Goal: Task Accomplishment & Management: Manage account settings

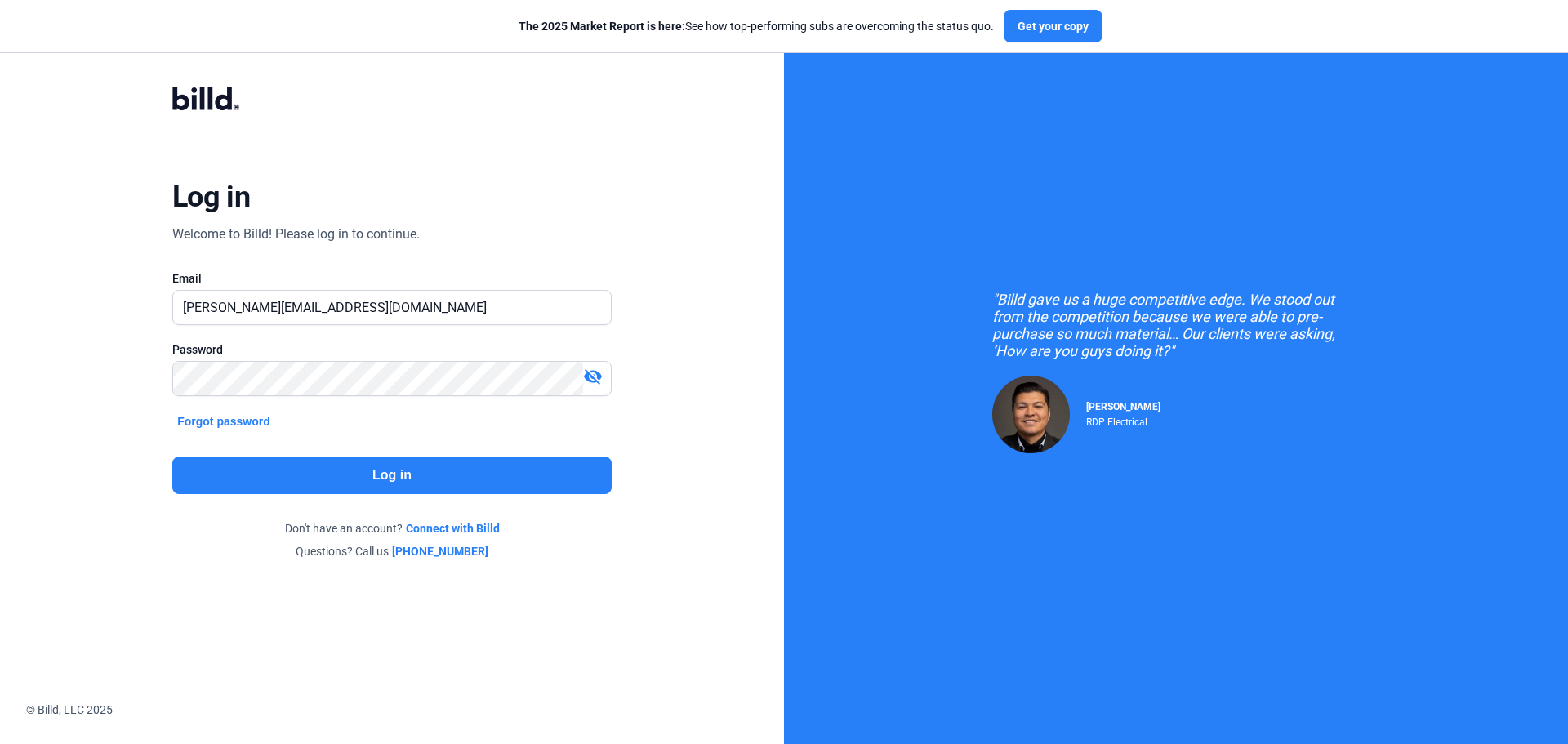
click at [303, 479] on button "Log in" at bounding box center [391, 475] width 439 height 37
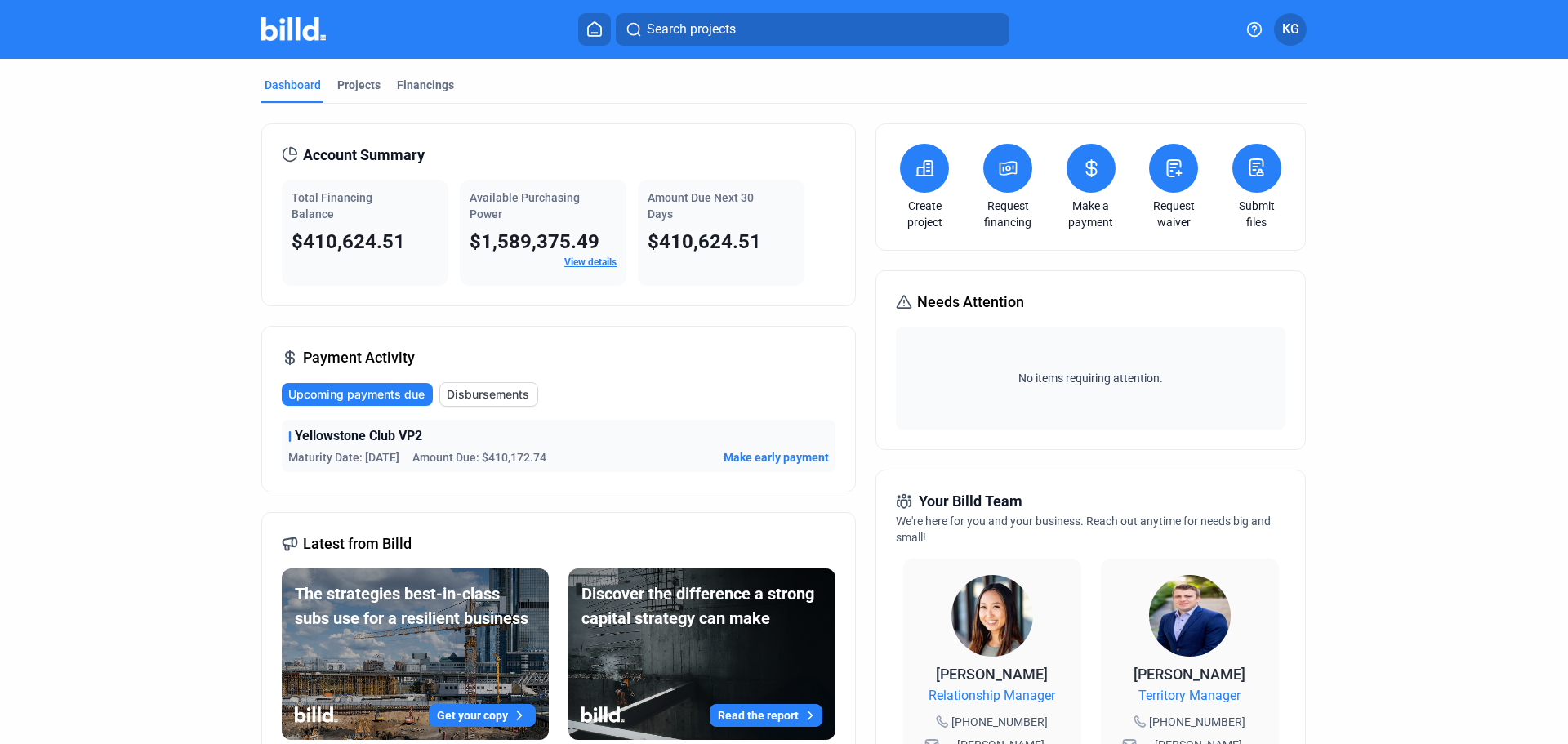
click at [492, 391] on span "Disbursements" at bounding box center [488, 394] width 82 height 17
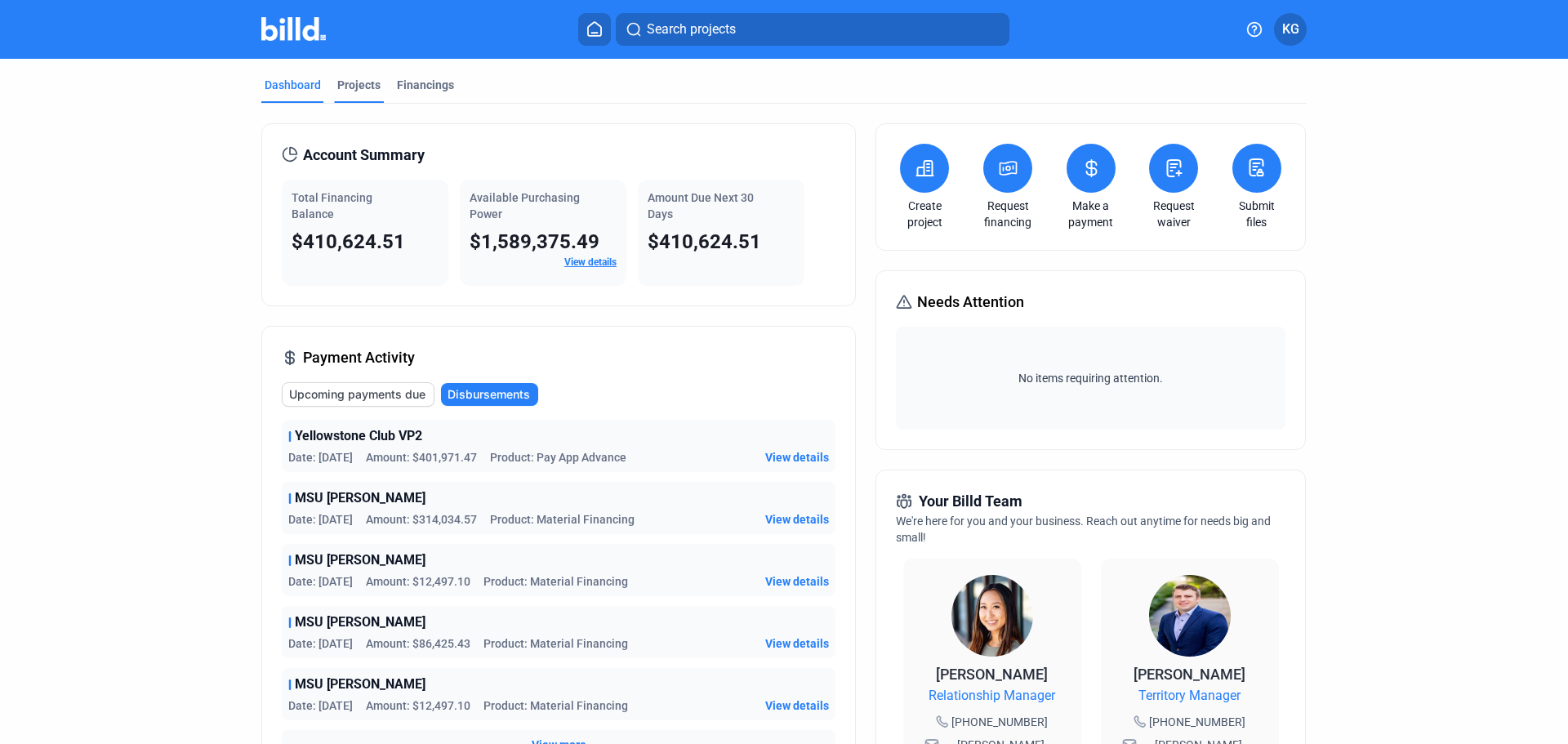
click at [343, 84] on div "Projects" at bounding box center [358, 84] width 43 height 17
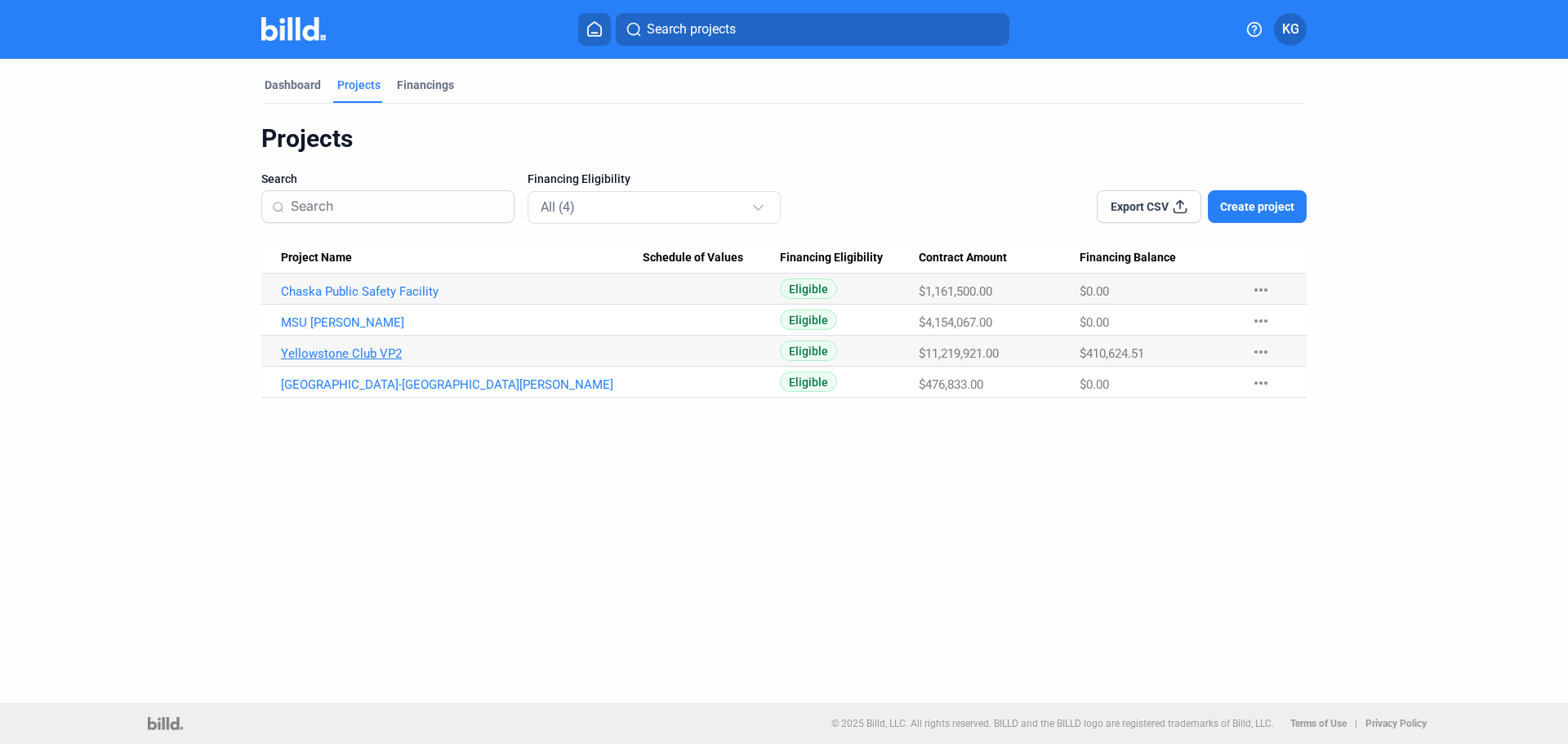
click at [333, 353] on link "Yellowstone Club VP2" at bounding box center [461, 353] width 361 height 15
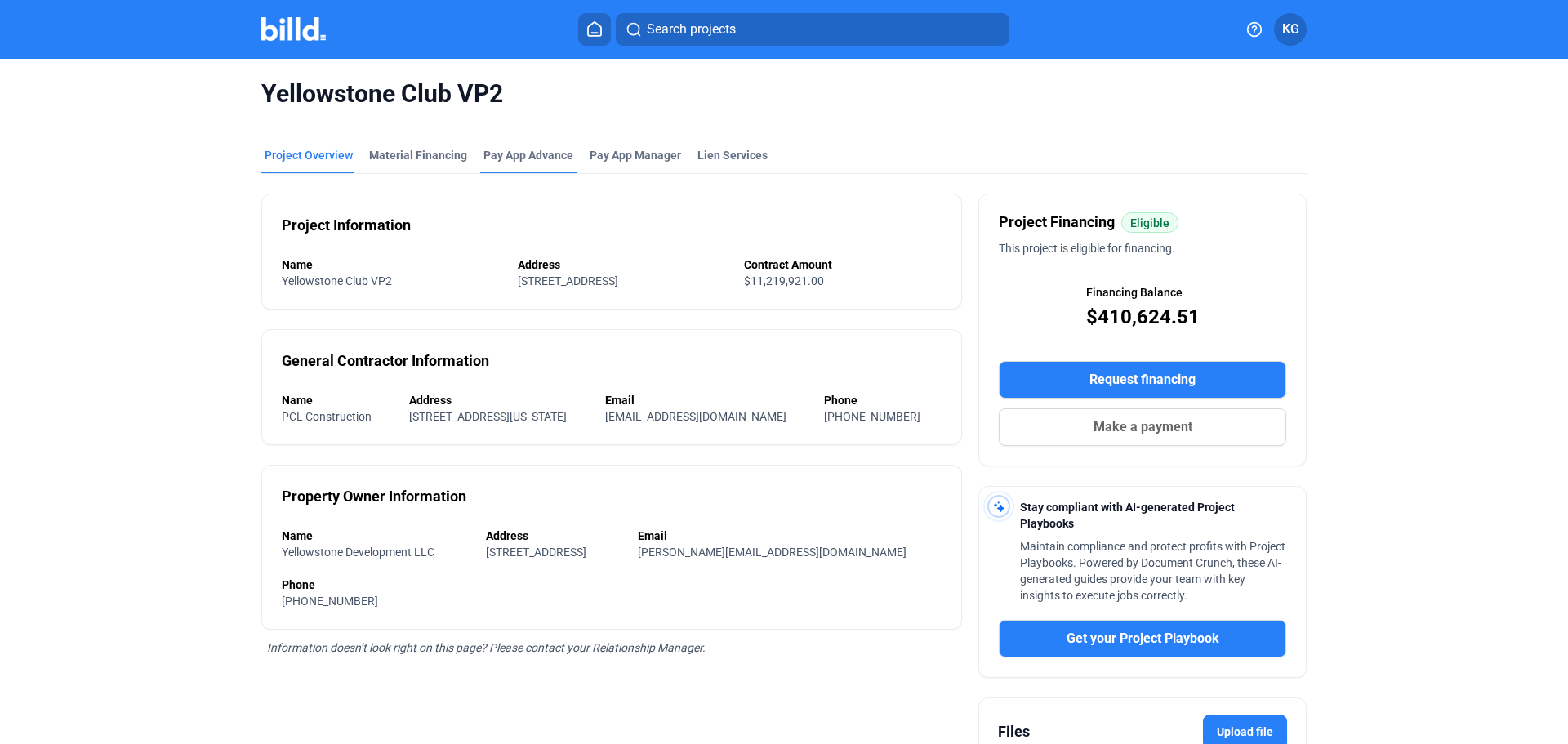
click at [525, 159] on div "Pay App Advance" at bounding box center [527, 155] width 89 height 17
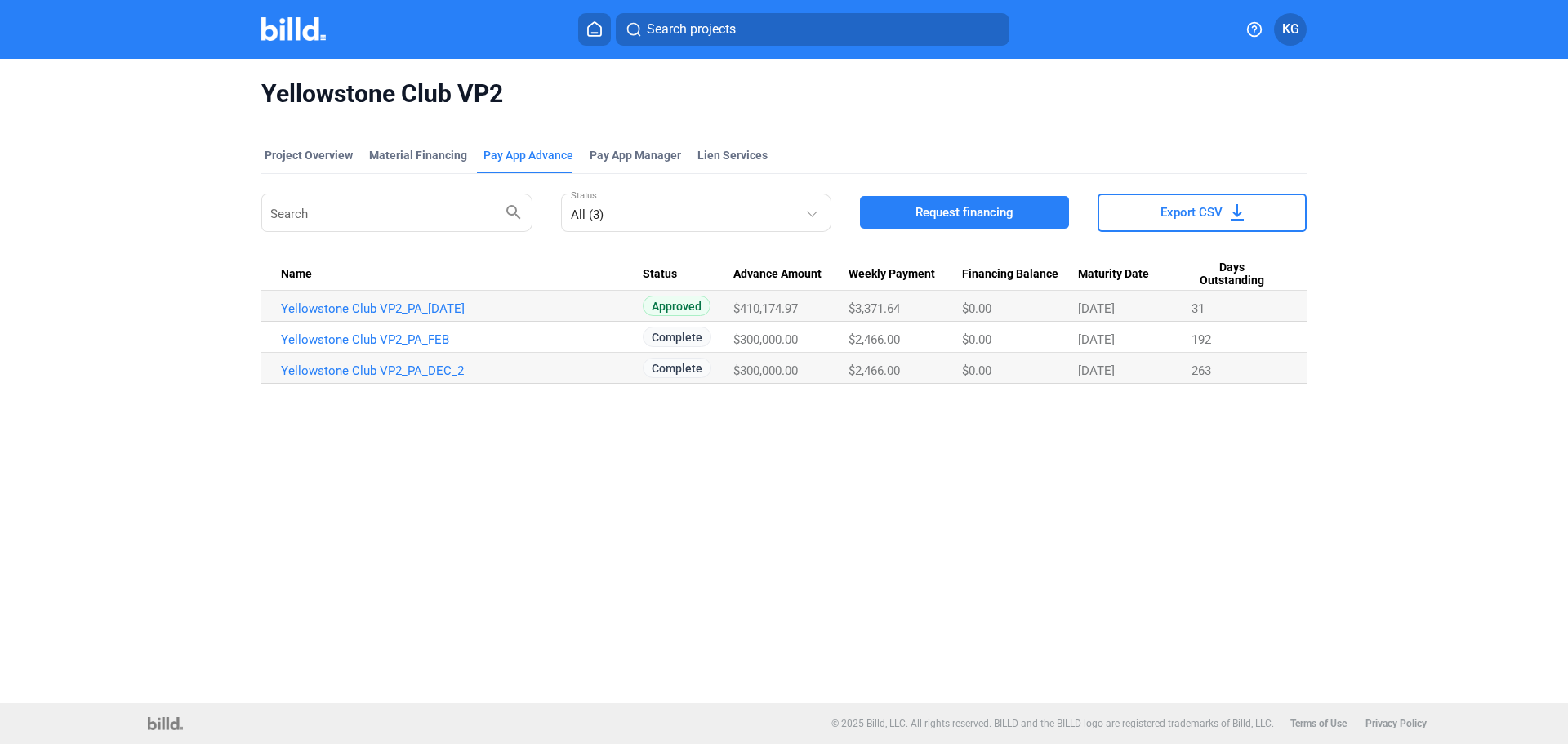
click at [411, 310] on link "Yellowstone Club VP2_PA_[DATE]" at bounding box center [461, 308] width 361 height 15
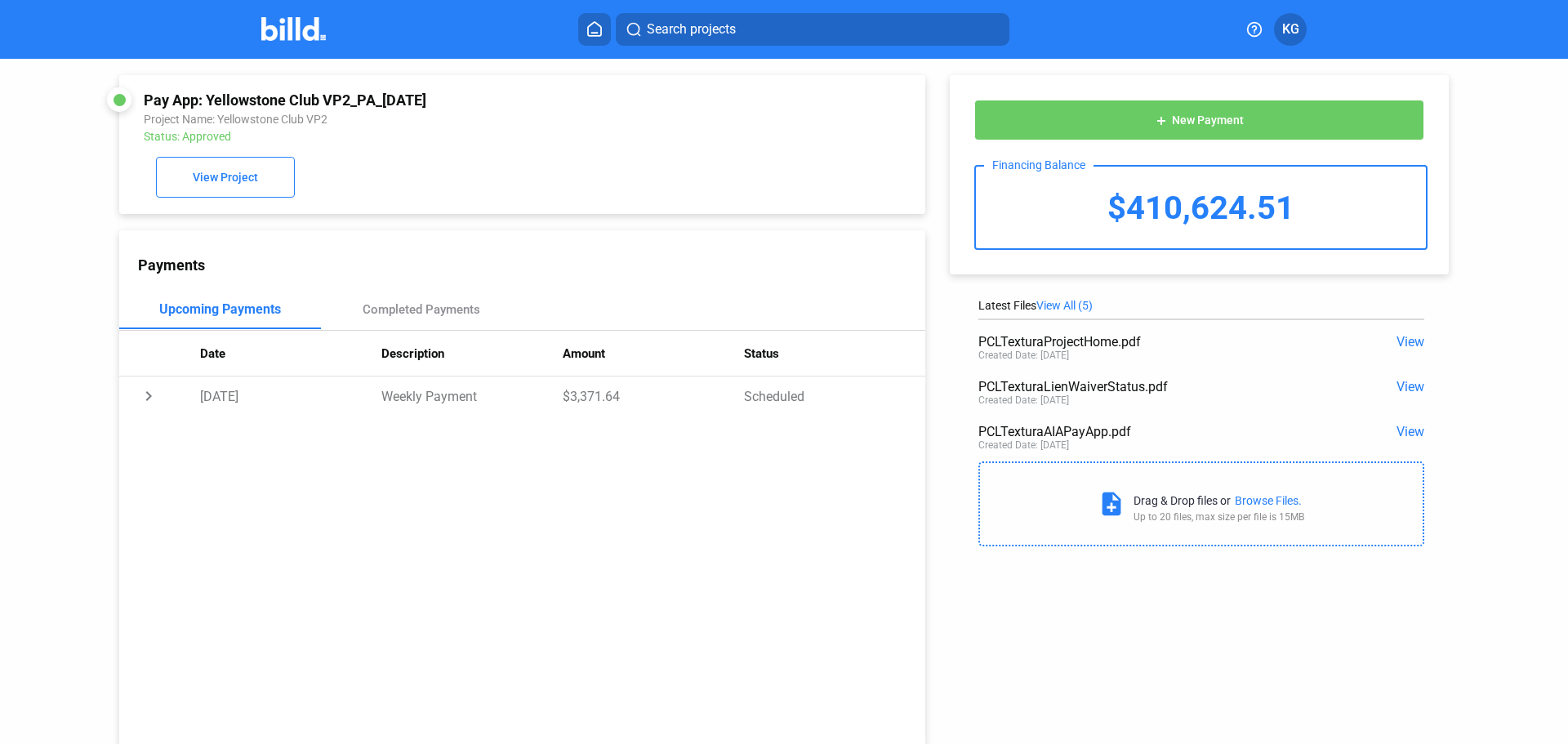
click at [1405, 435] on span "View" at bounding box center [1410, 432] width 27 height 16
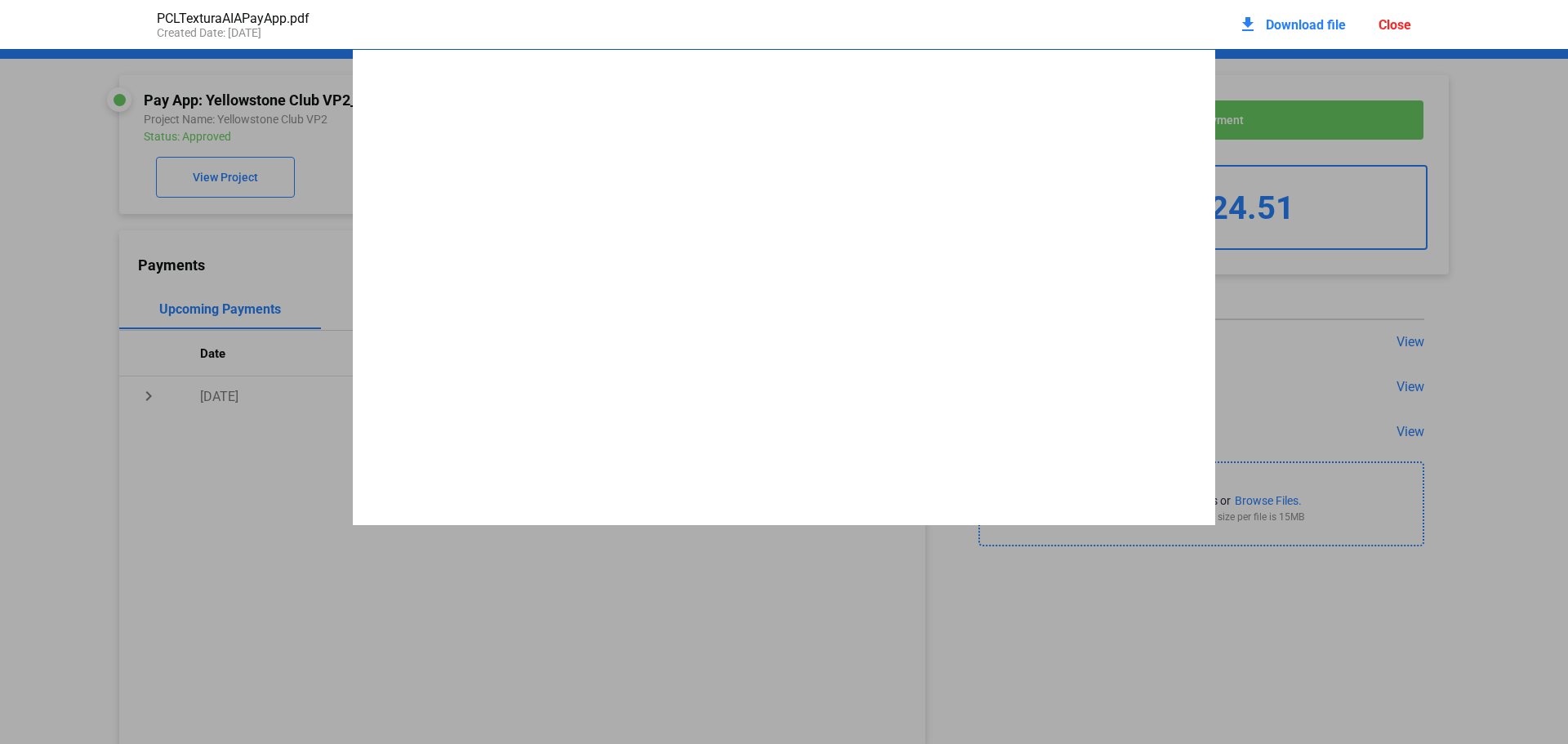
scroll to position [8, 0]
drag, startPoint x: 838, startPoint y: 13, endPoint x: 1708, endPoint y: 148, distance: 880.4
click at [1567, 148] on html "We value your privacy We use cookies to enhance your browsing experience, serve…" at bounding box center [784, 372] width 1568 height 744
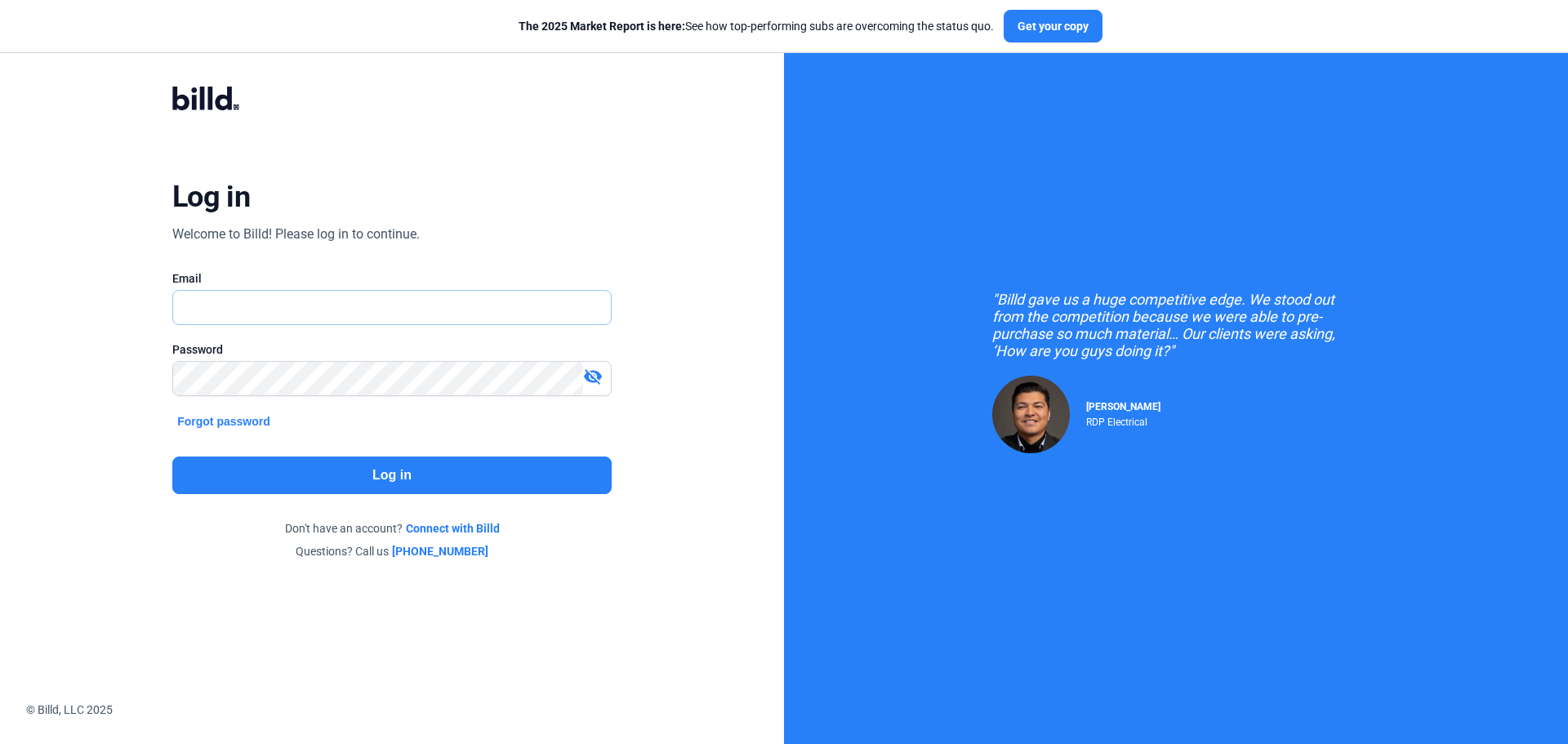
type input "[PERSON_NAME][EMAIL_ADDRESS][DOMAIN_NAME]"
click at [314, 473] on button "Log in" at bounding box center [391, 475] width 439 height 37
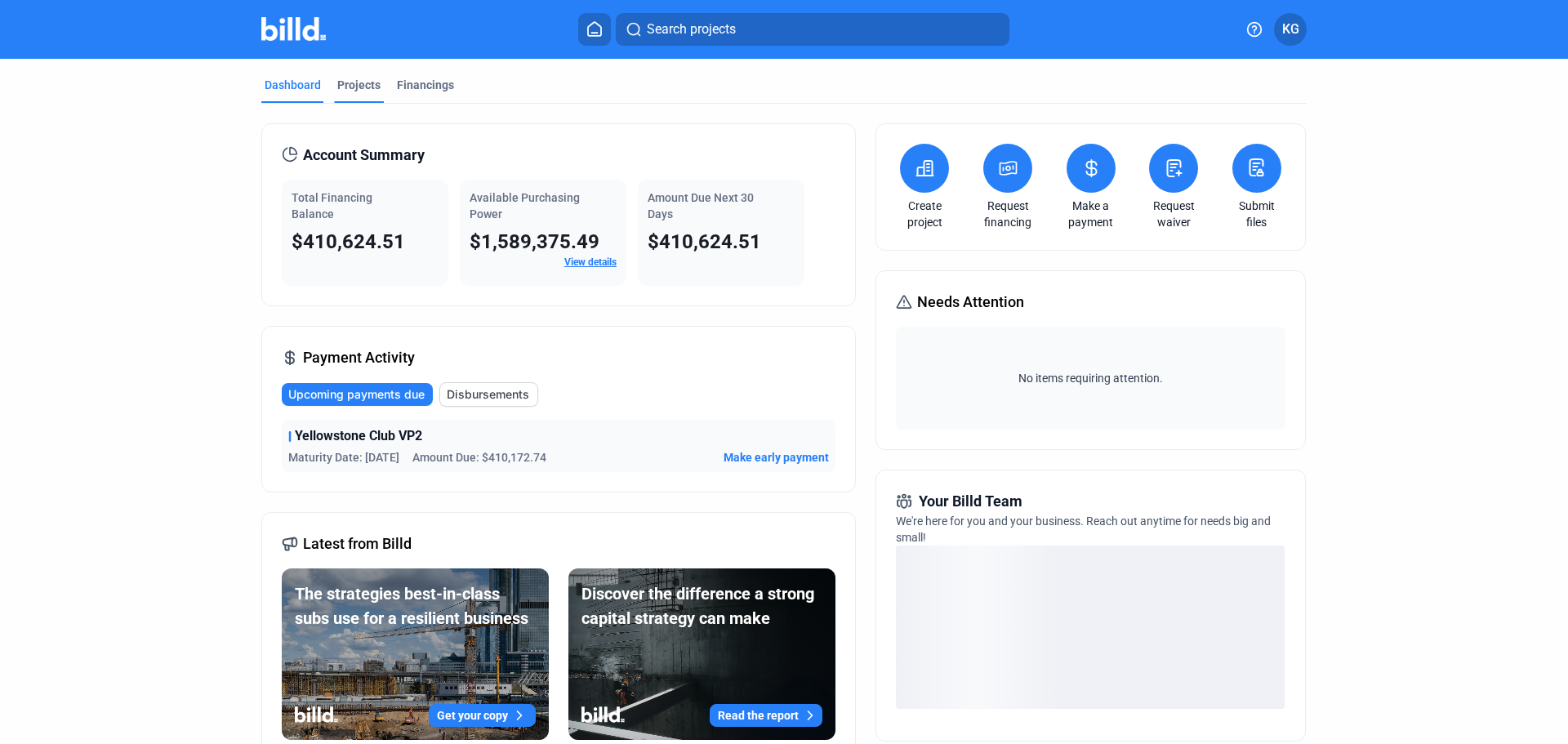
click at [359, 82] on div "Projects" at bounding box center [358, 84] width 43 height 17
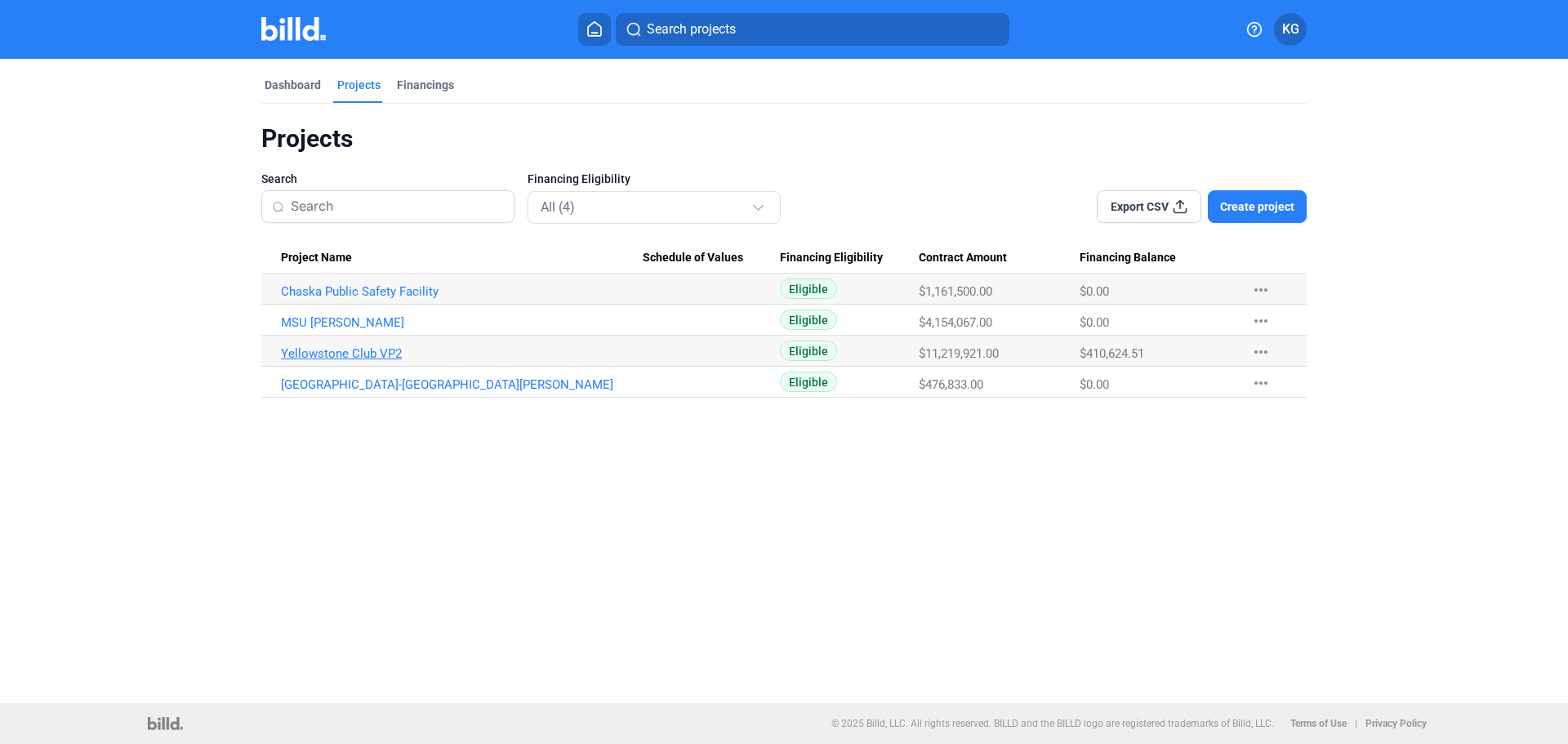
click at [337, 355] on link "Yellowstone Club VP2" at bounding box center [461, 353] width 361 height 15
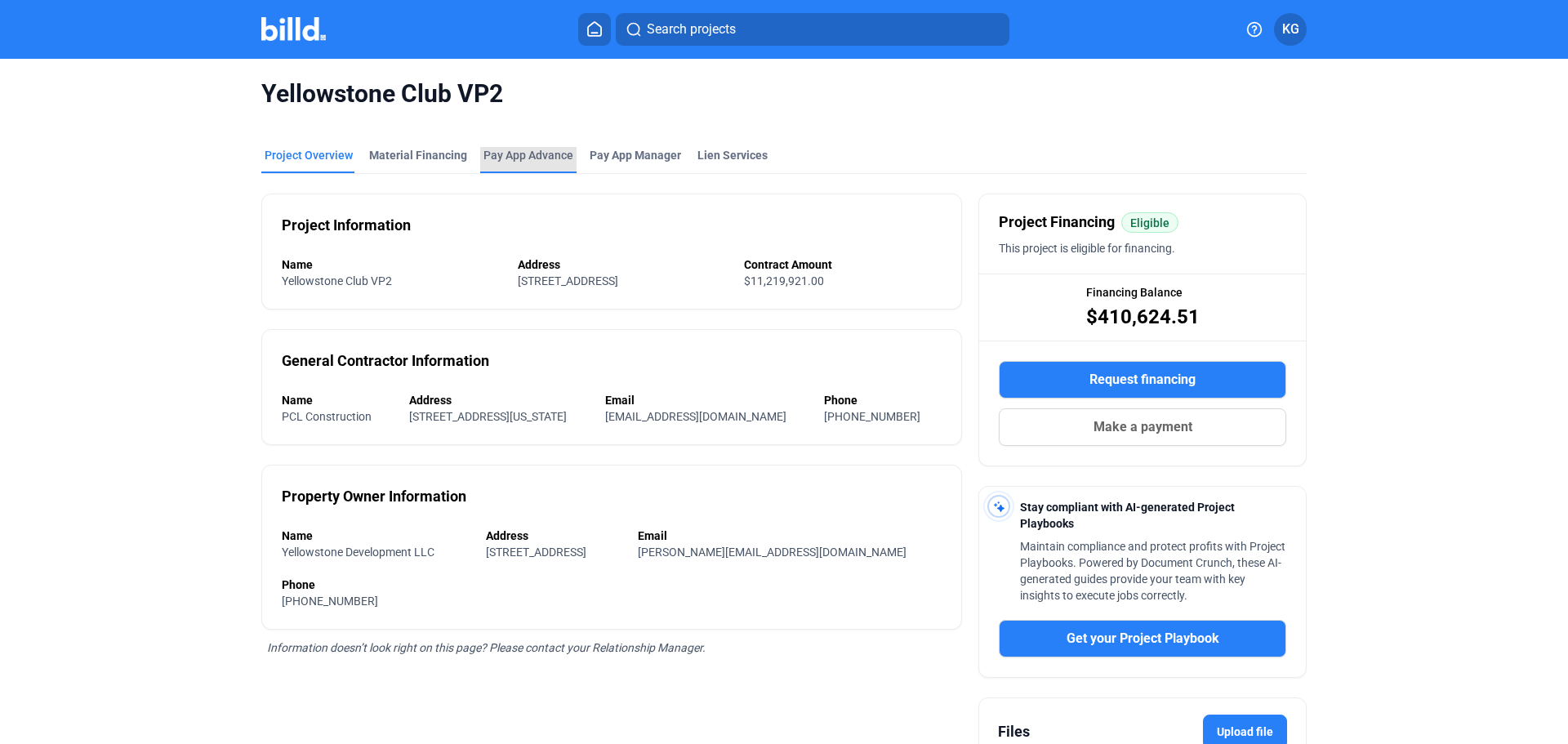
click at [488, 156] on div "Pay App Advance" at bounding box center [527, 155] width 89 height 17
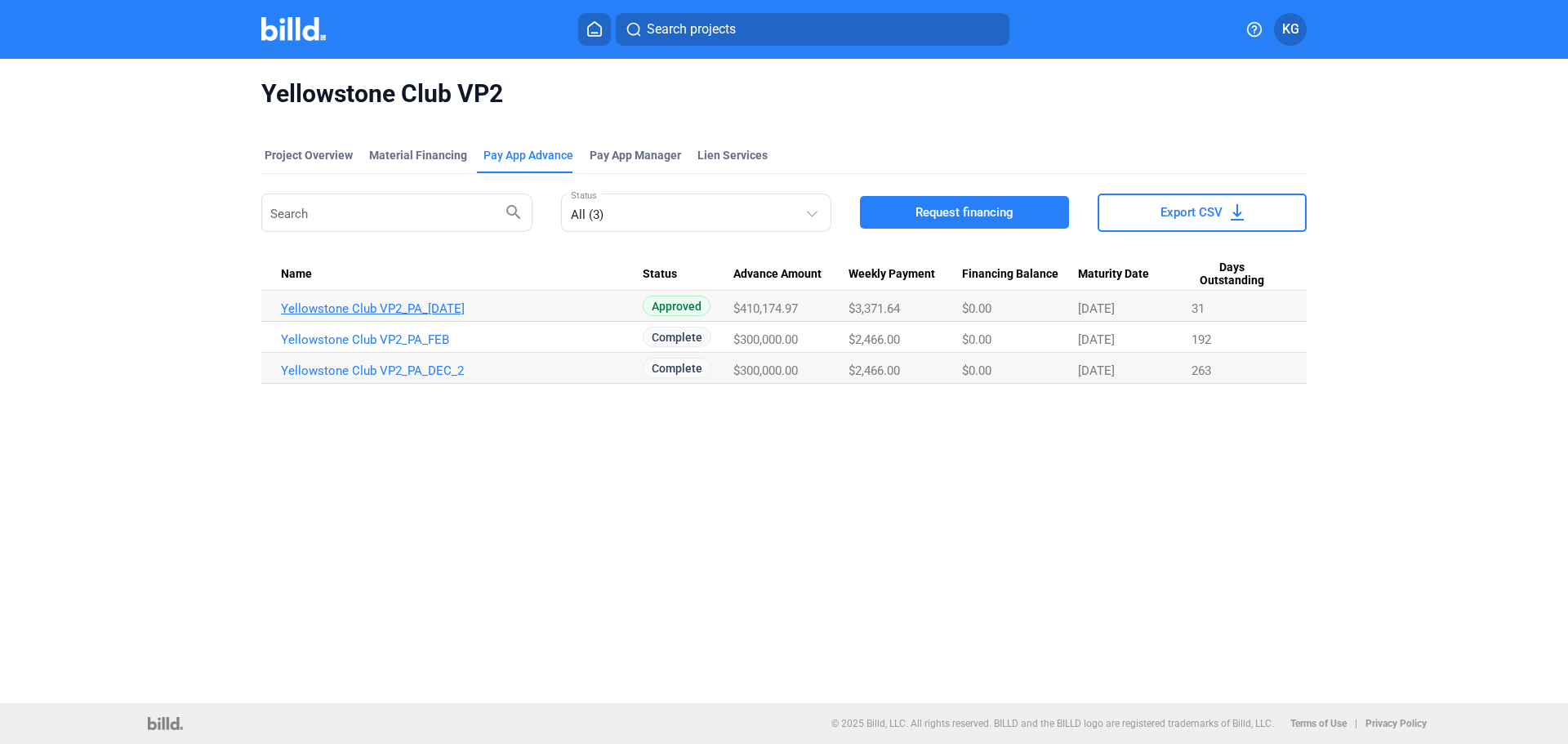
click at [357, 310] on link "Yellowstone Club VP2_PA_[DATE]" at bounding box center [461, 308] width 361 height 15
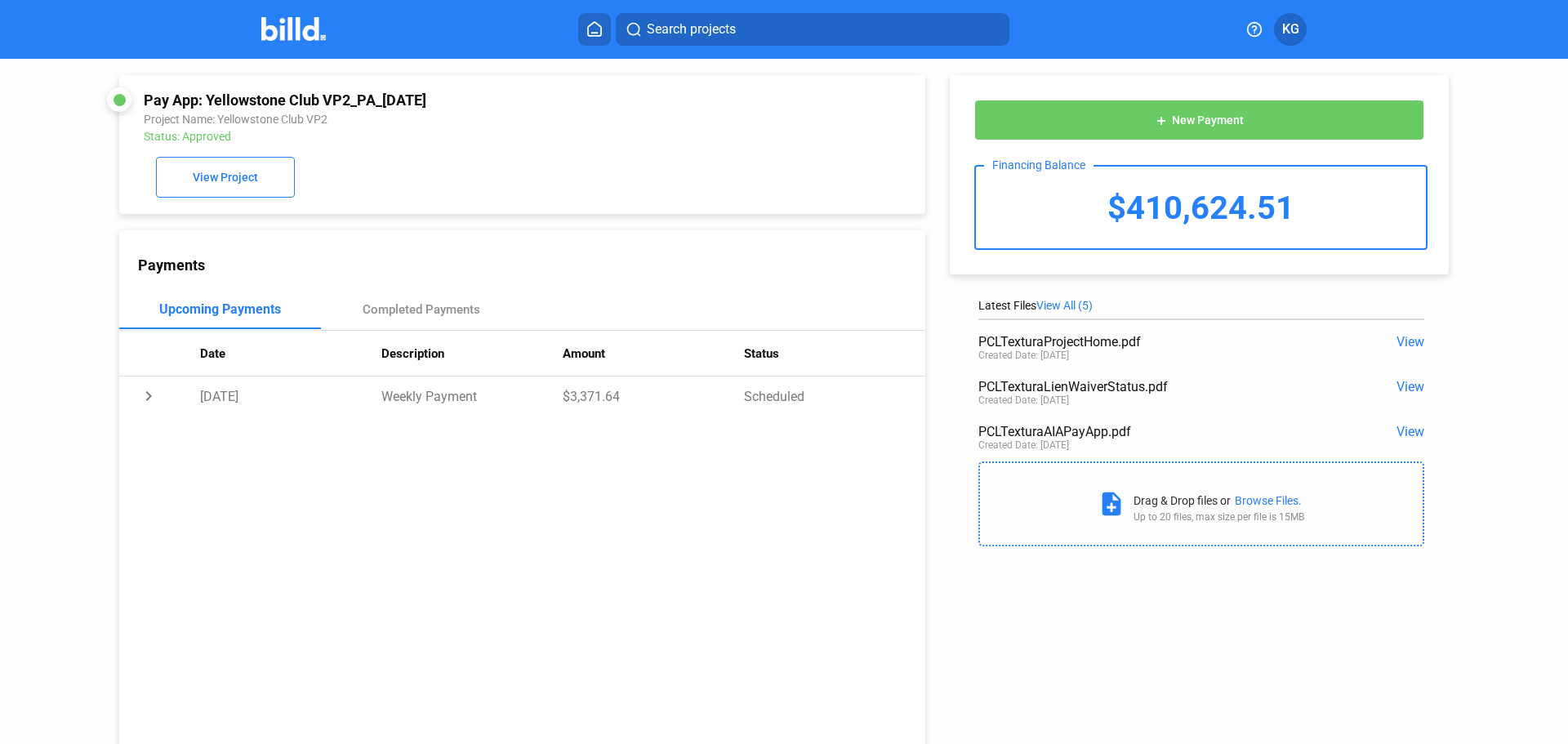
drag, startPoint x: 1018, startPoint y: 338, endPoint x: 1171, endPoint y: 381, distance: 158.9
click at [1203, 373] on div "Latest Files View All (5) PCLTexturaProjectHome.pdf View Created Date: [DATE] P…" at bounding box center [1201, 426] width 446 height 255
click at [1201, 437] on div "PCLTexturaAIAPayApp.pdf" at bounding box center [1156, 432] width 356 height 16
click at [1406, 434] on span "View" at bounding box center [1410, 432] width 27 height 16
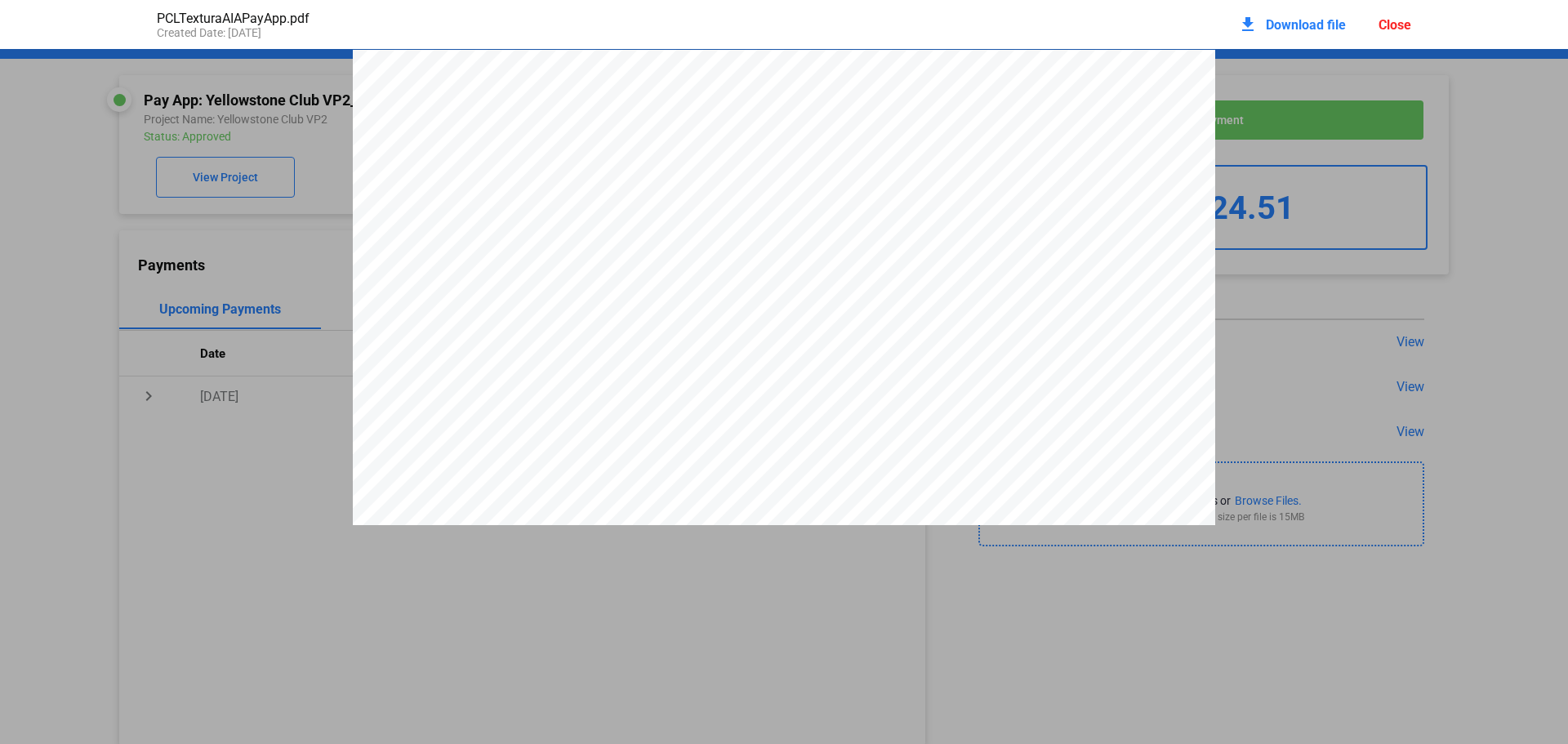
scroll to position [8, 0]
drag, startPoint x: 1073, startPoint y: 58, endPoint x: 972, endPoint y: 67, distance: 101.4
click at [972, 67] on div "Document G702 ™ – 1992 AIA Document G702™– 1992. Copyright © 1953, 1963, 1965, …" at bounding box center [784, 374] width 862 height 666
click at [1322, 18] on span "Download file" at bounding box center [1306, 25] width 81 height 16
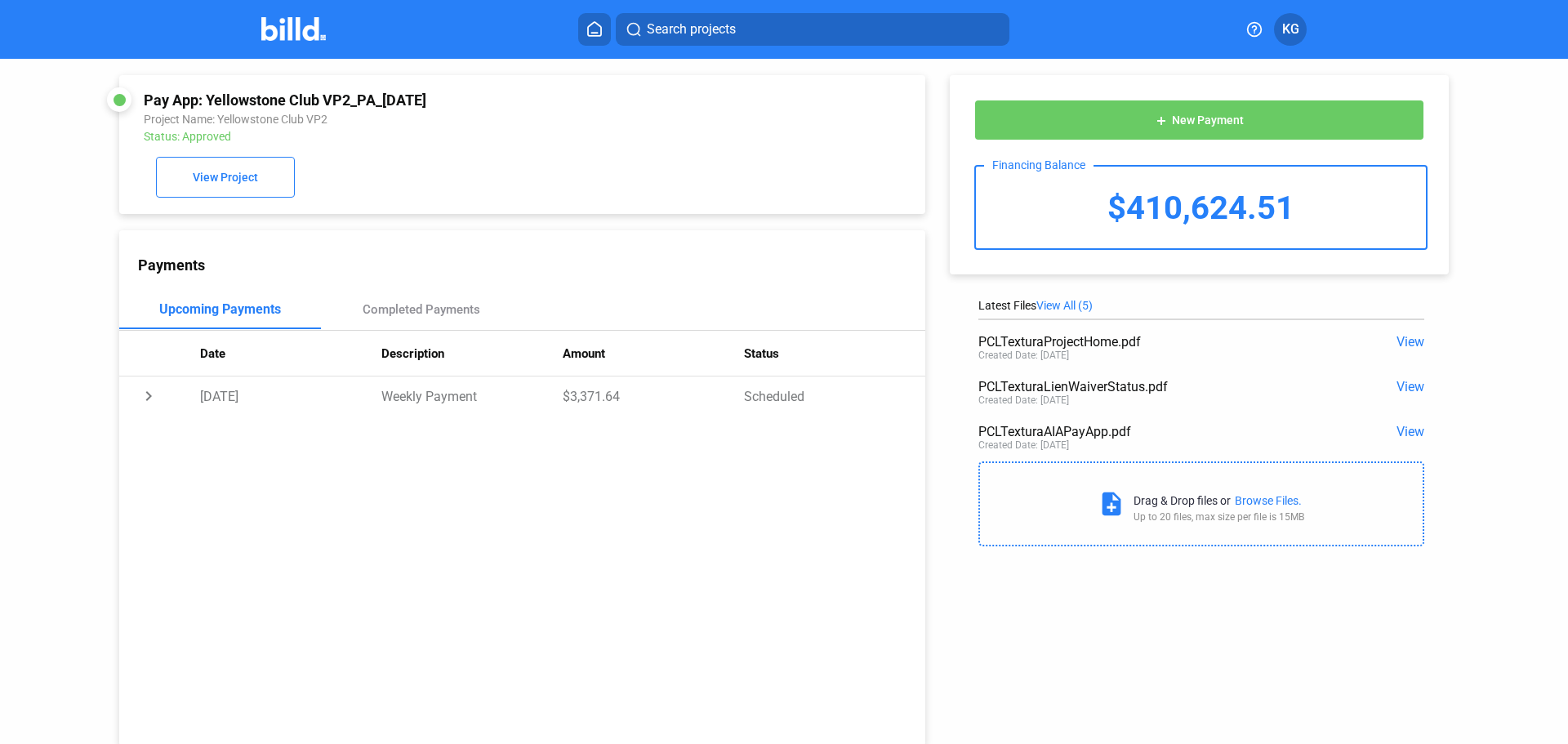
click at [1399, 431] on span "View" at bounding box center [1410, 432] width 27 height 16
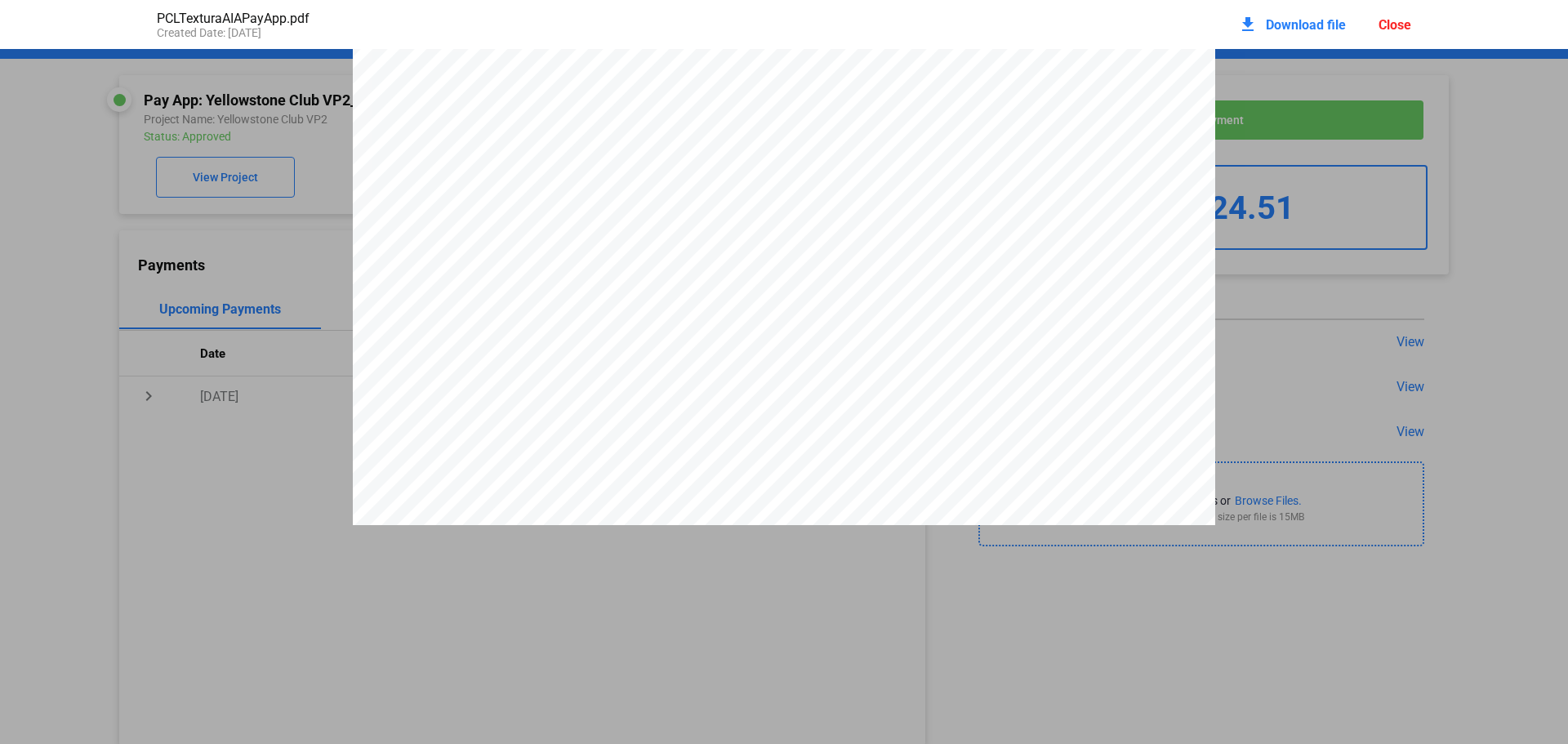
click at [1391, 23] on div "Close" at bounding box center [1394, 25] width 32 height 16
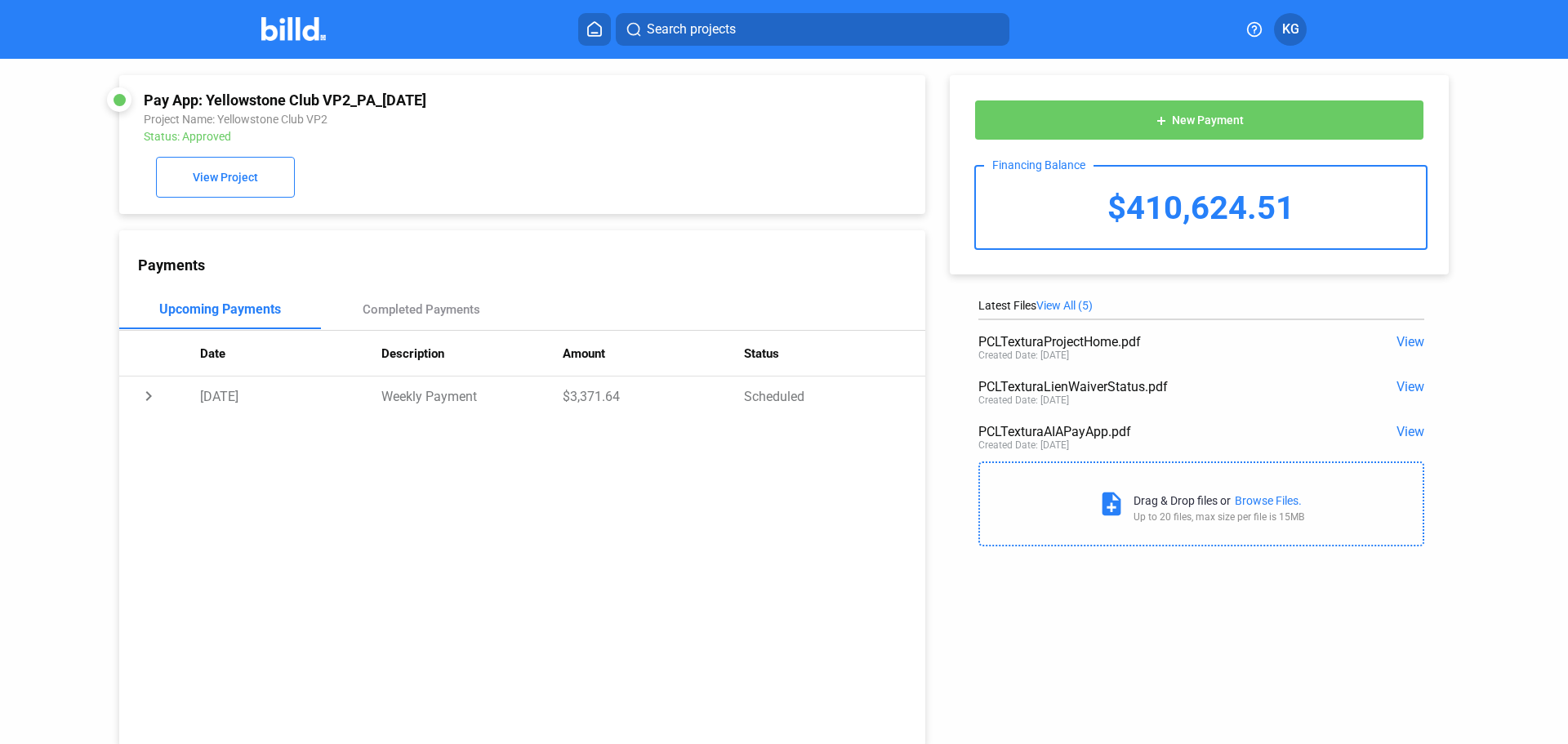
click at [1297, 30] on span "KG" at bounding box center [1290, 29] width 17 height 20
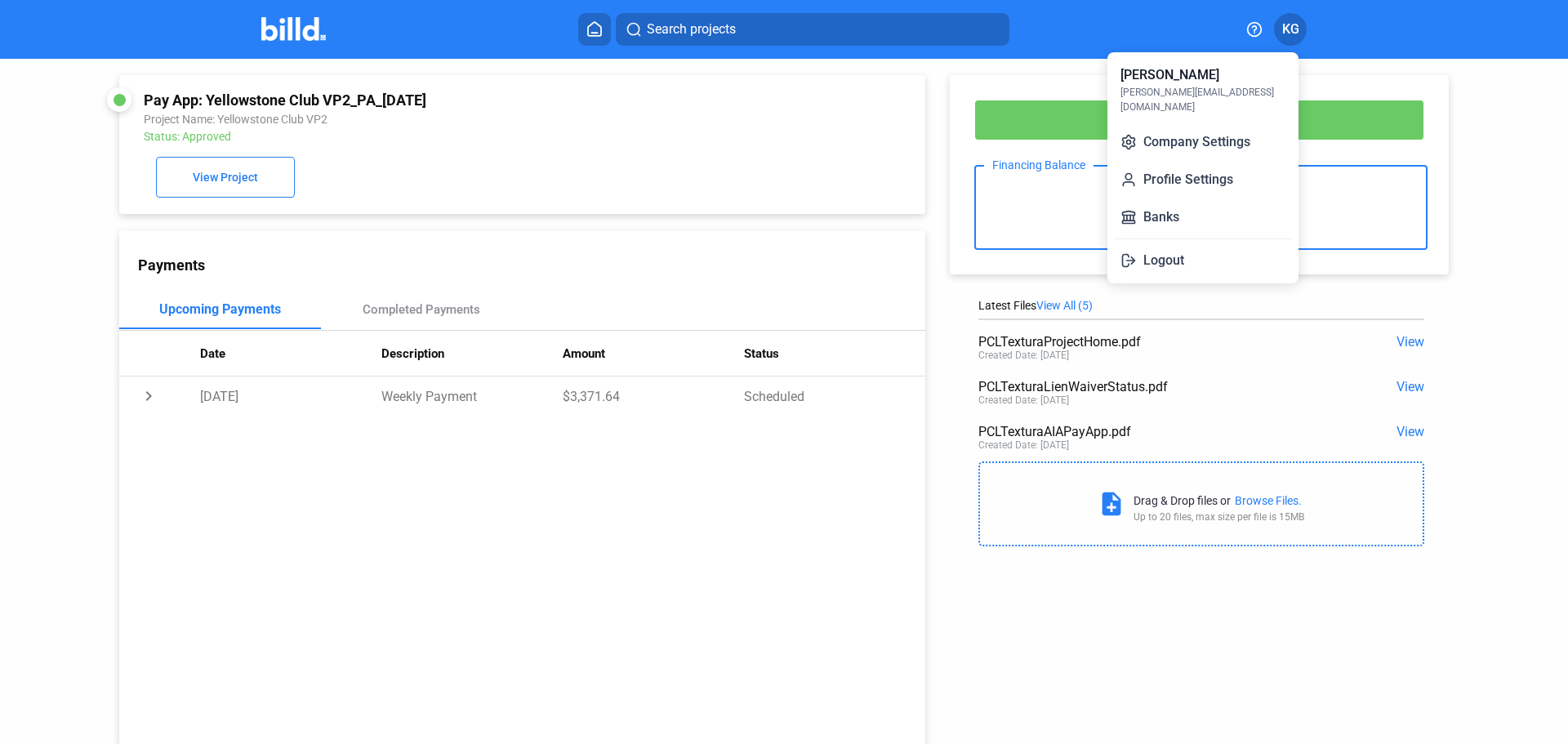
click at [803, 205] on div at bounding box center [784, 372] width 1568 height 744
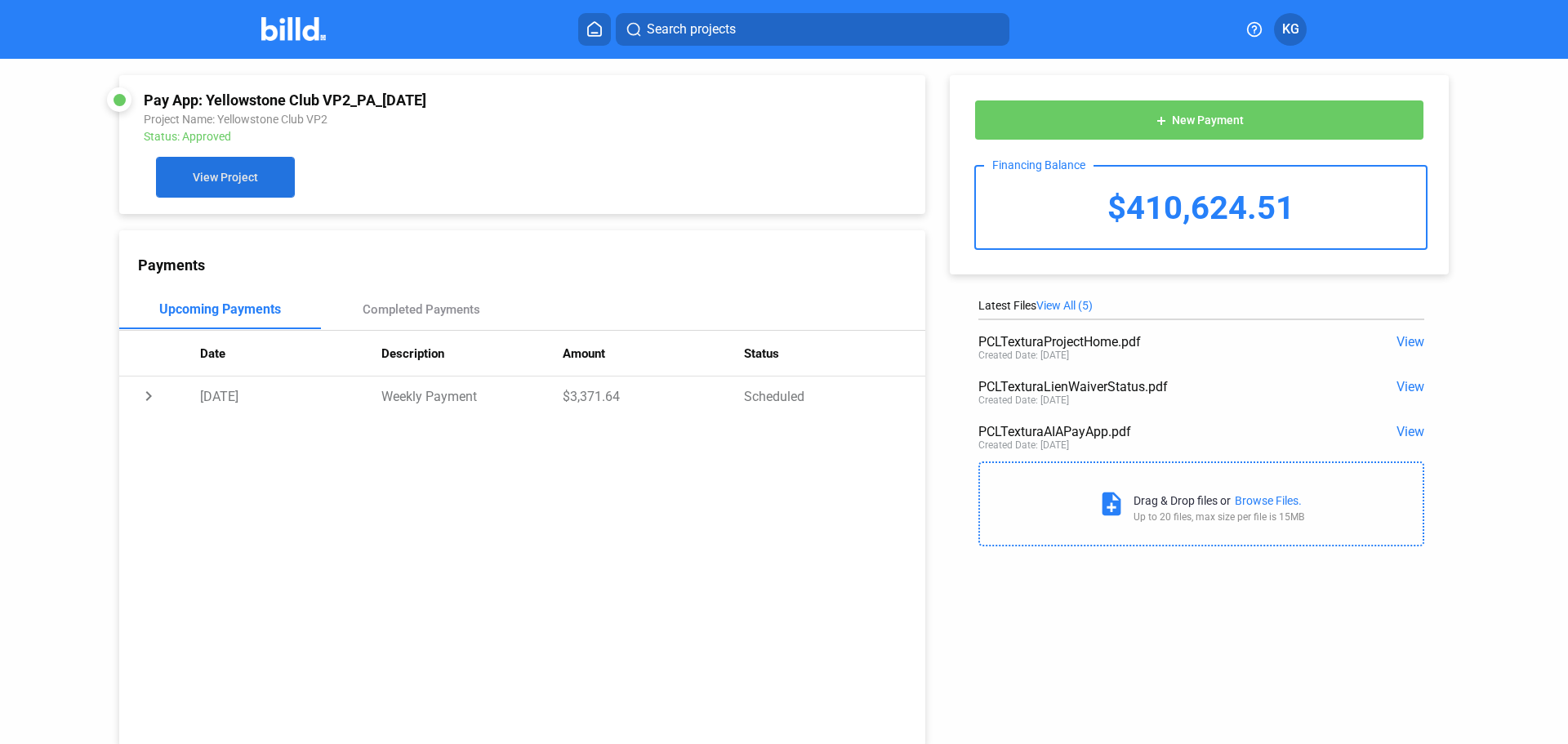
click at [249, 185] on span "View Project" at bounding box center [225, 178] width 66 height 13
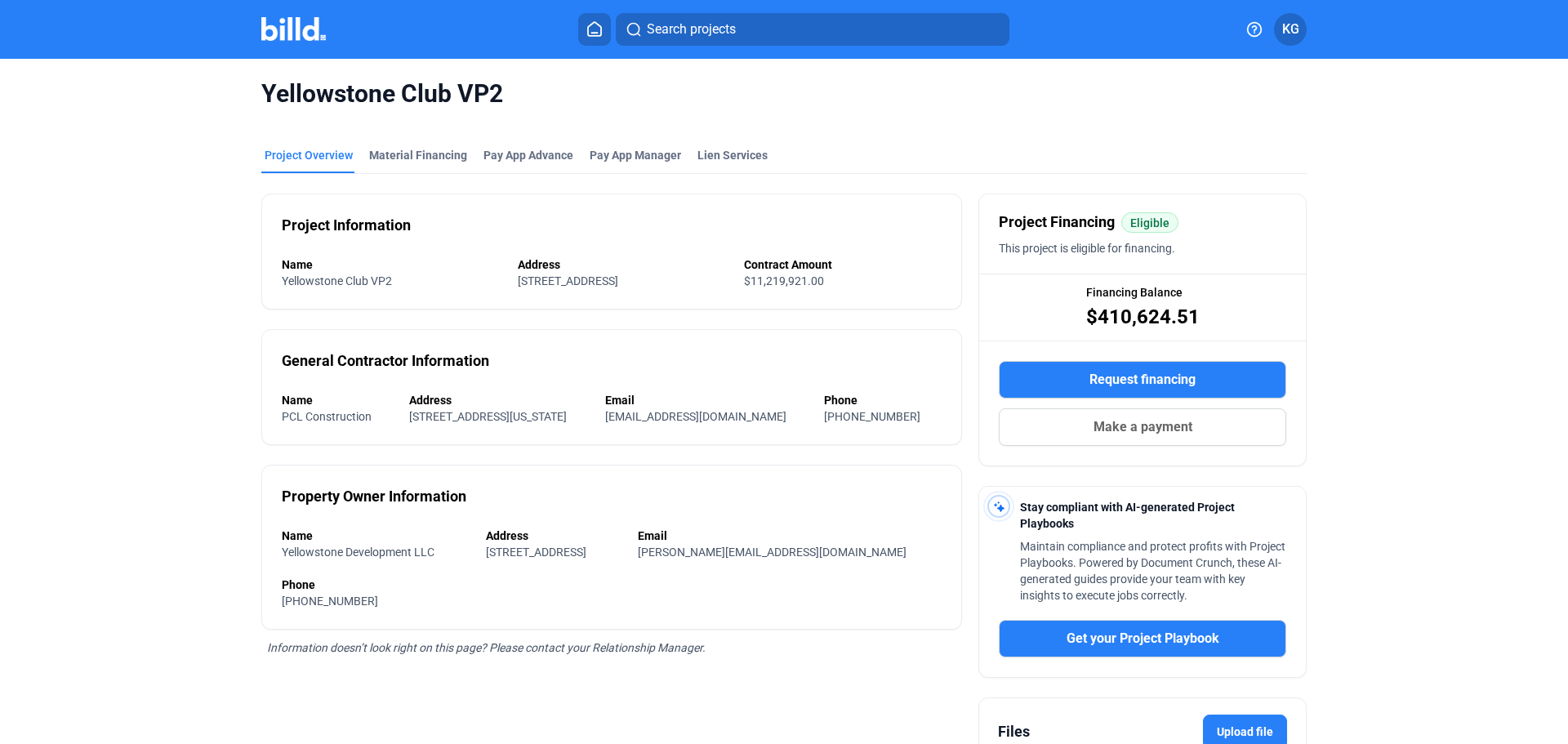
click at [1286, 31] on span "KG" at bounding box center [1290, 29] width 17 height 20
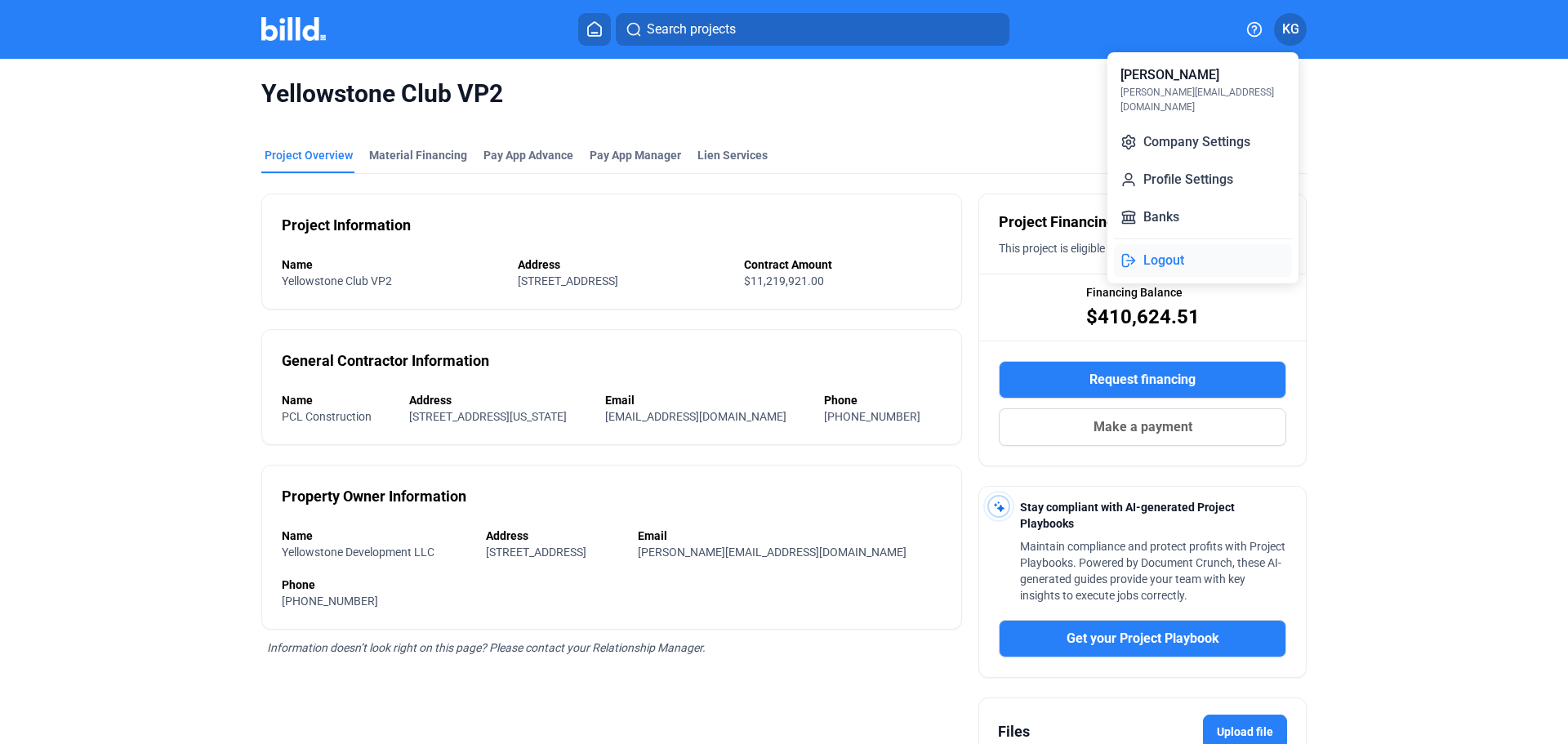
click at [1150, 244] on button "Logout" at bounding box center [1202, 260] width 178 height 32
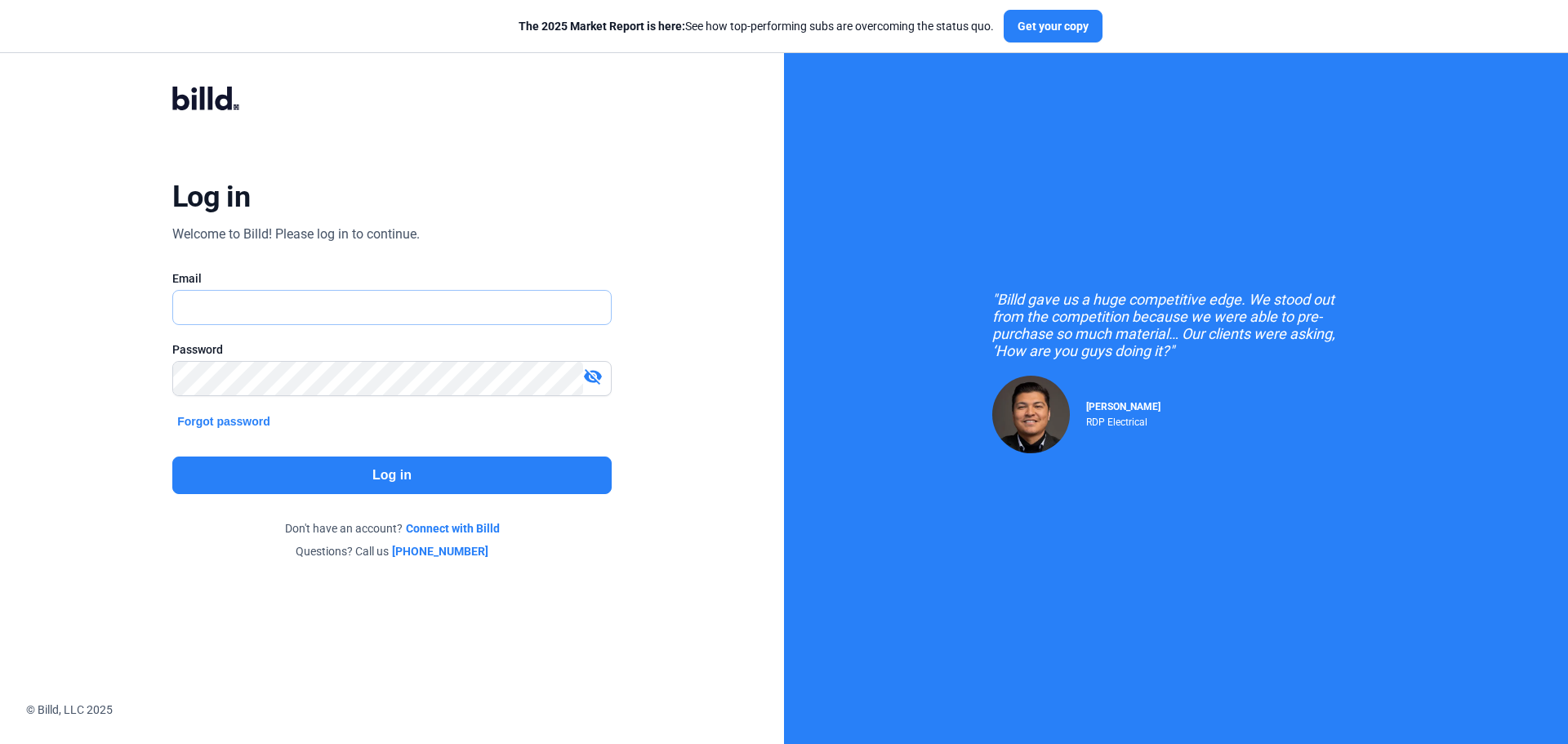
type input "[PERSON_NAME][EMAIL_ADDRESS][DOMAIN_NAME]"
click at [416, 473] on button "Log in" at bounding box center [391, 475] width 439 height 37
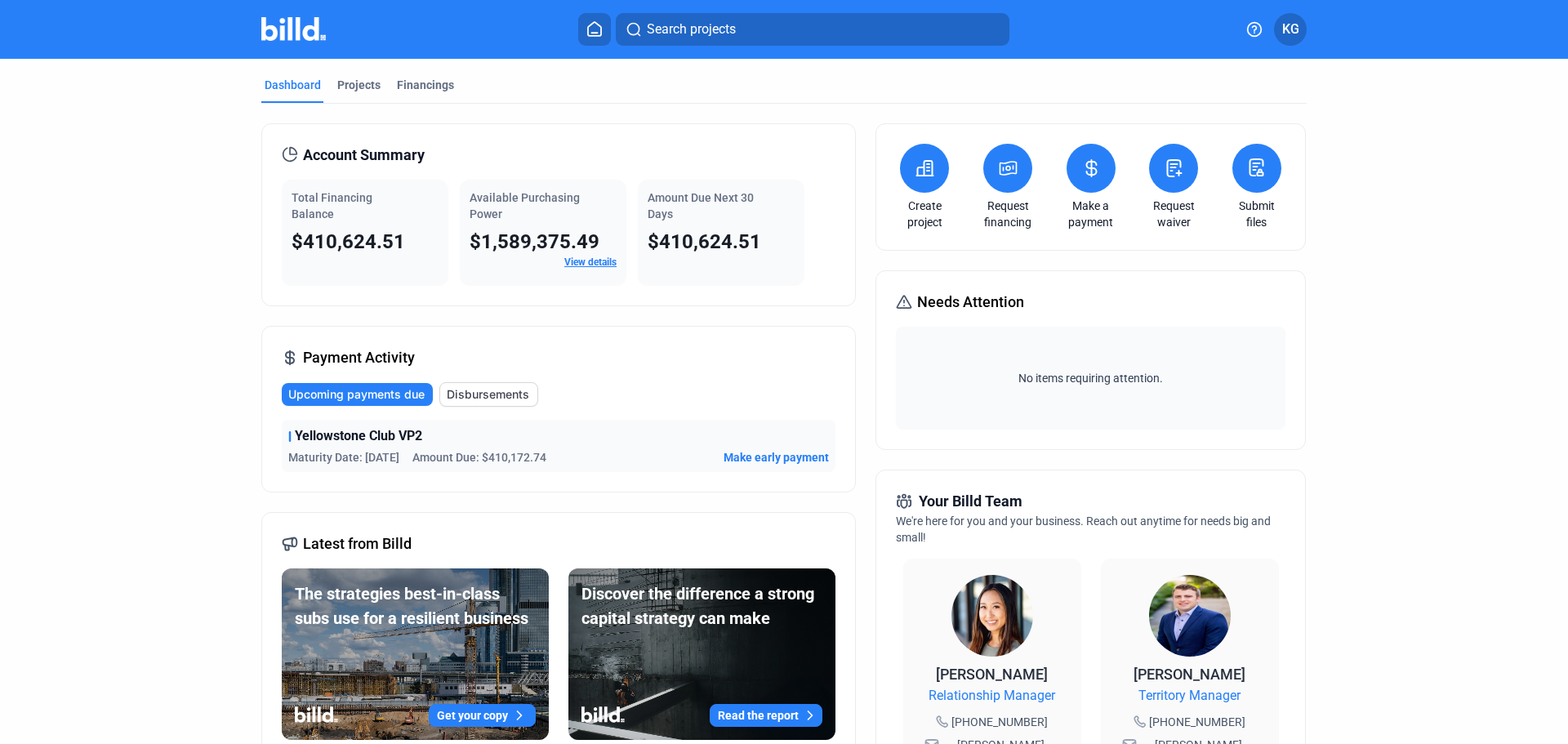
click at [1288, 35] on span "KG" at bounding box center [1290, 29] width 17 height 20
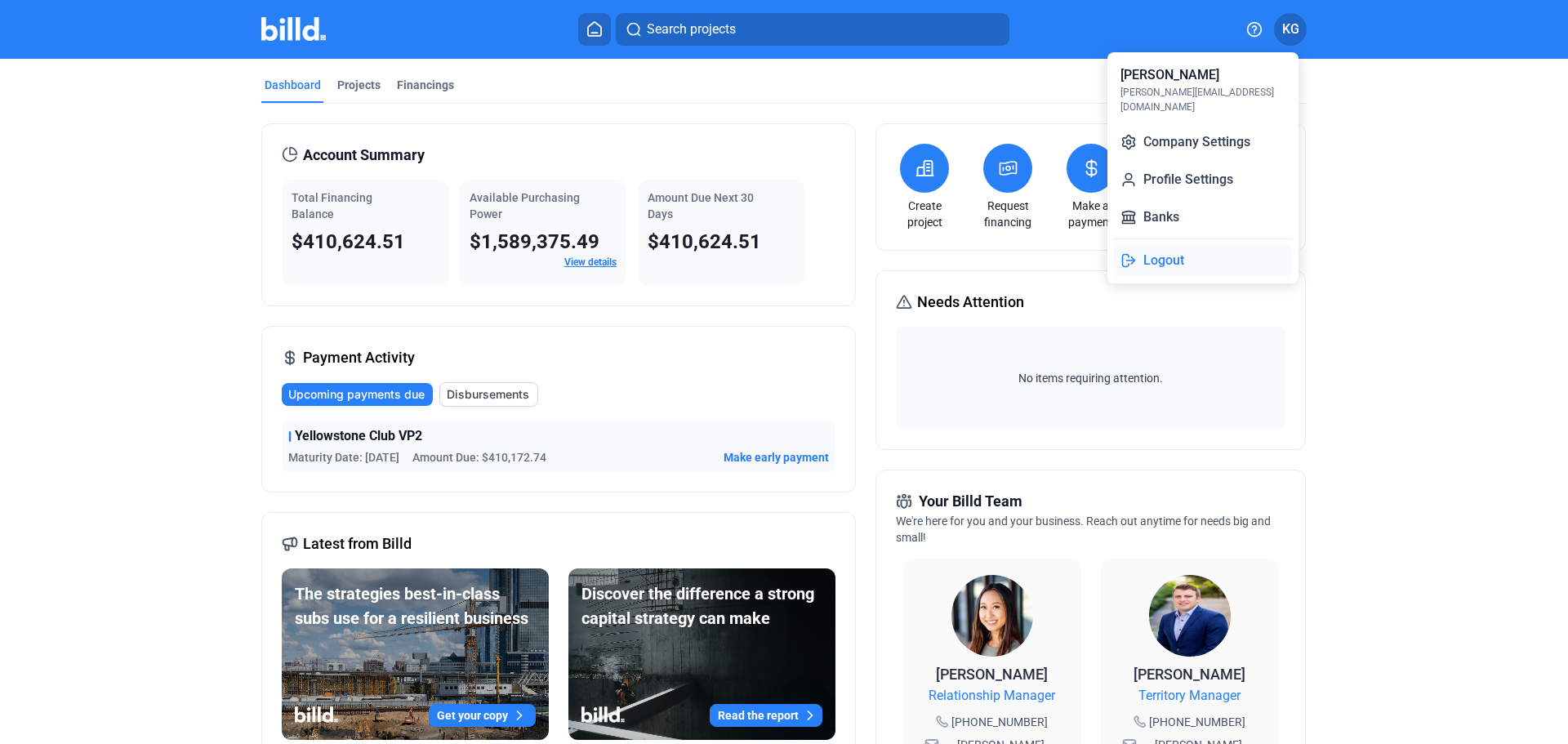
click at [1176, 249] on button "Logout" at bounding box center [1202, 260] width 178 height 32
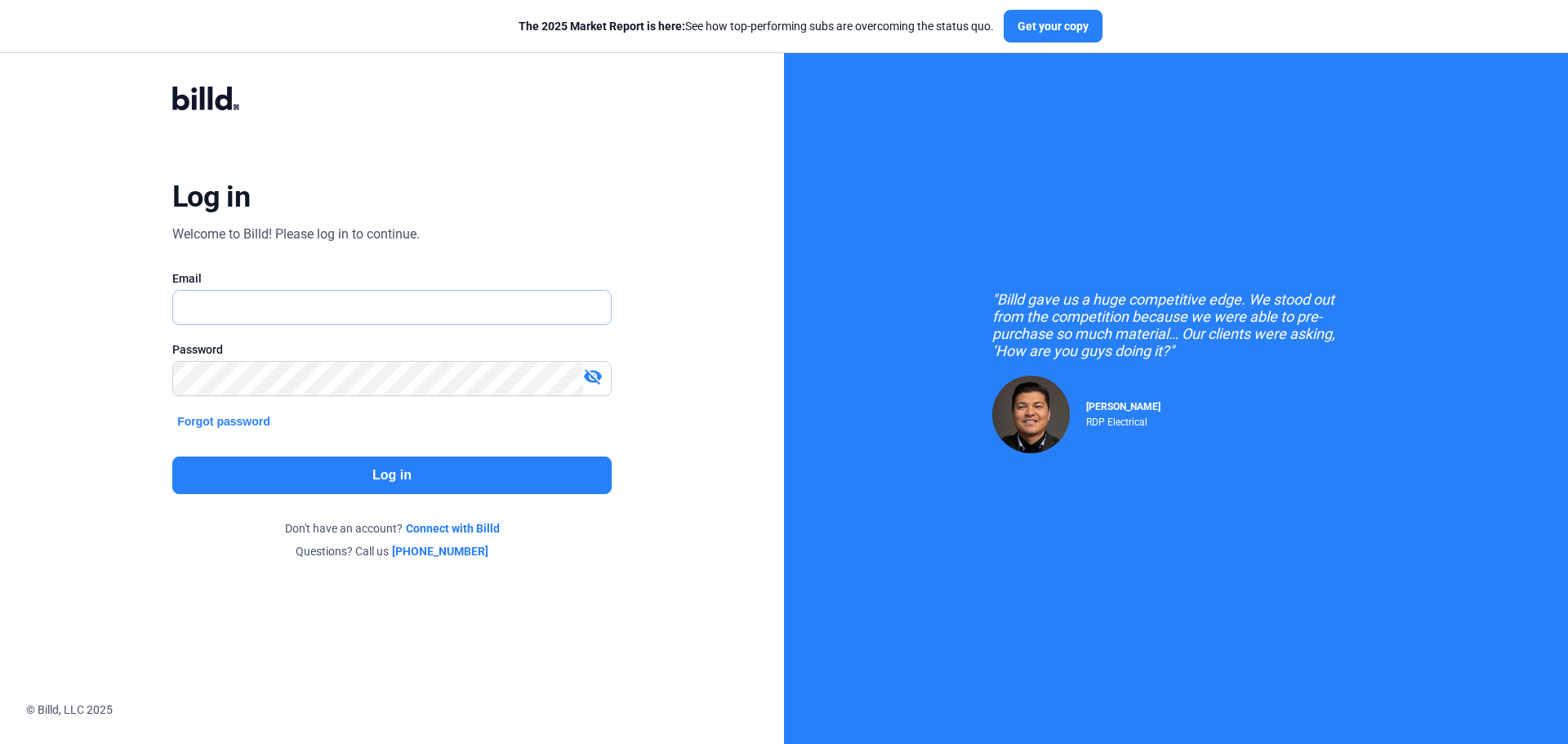
type input "[PERSON_NAME][EMAIL_ADDRESS][DOMAIN_NAME]"
